Goal: Information Seeking & Learning: Learn about a topic

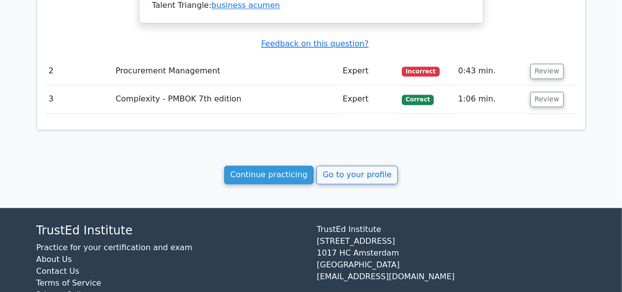
scroll to position [928, 0]
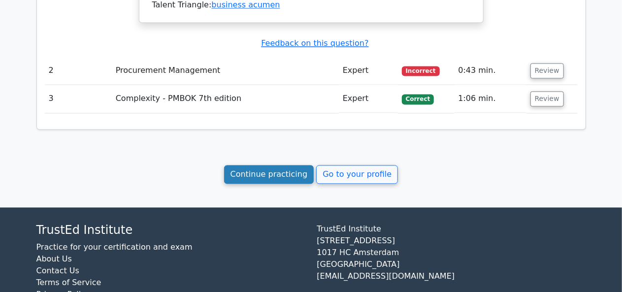
click at [272, 178] on link "Continue practicing" at bounding box center [269, 174] width 90 height 19
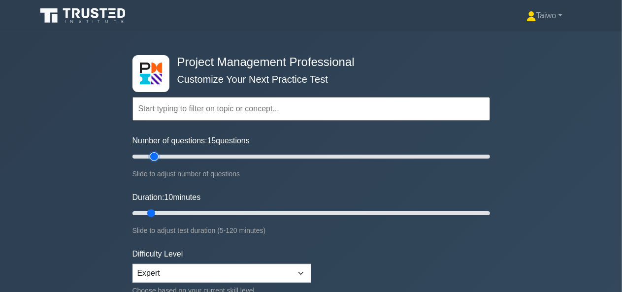
click at [155, 156] on input "Number of questions: 15 questions" at bounding box center [310, 157] width 357 height 12
type input "20"
click at [160, 156] on input "Number of questions: 20 questions" at bounding box center [310, 157] width 357 height 12
click at [208, 214] on input "Duration: 30 minutes" at bounding box center [310, 213] width 357 height 12
click at [245, 210] on input "Duration: 30 minutes" at bounding box center [310, 213] width 357 height 12
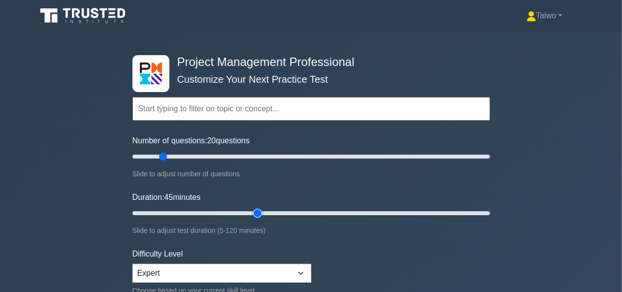
click at [255, 212] on input "Duration: 45 minutes" at bounding box center [310, 213] width 357 height 12
type input "50"
click at [270, 213] on input "Duration: 50 minutes" at bounding box center [310, 213] width 357 height 12
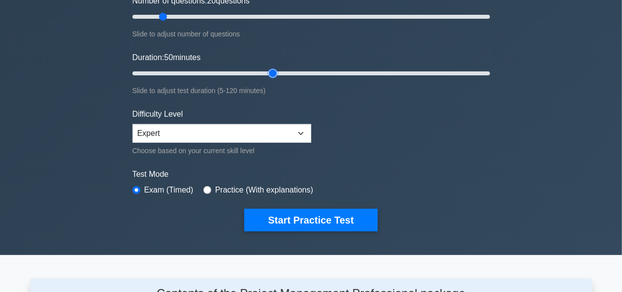
scroll to position [145, 0]
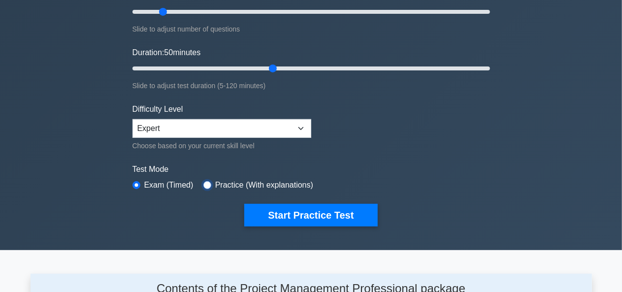
click at [204, 183] on input "radio" at bounding box center [207, 185] width 8 height 8
radio input "true"
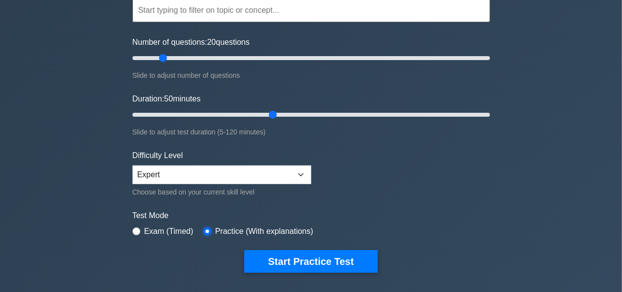
scroll to position [98, 0]
